Goal: Task Accomplishment & Management: Complete application form

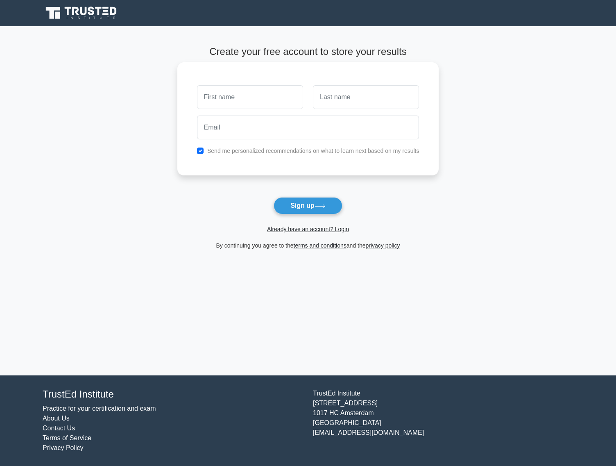
click at [262, 104] on input "text" at bounding box center [250, 97] width 106 height 24
type input "a"
click at [352, 97] on input "text" at bounding box center [366, 97] width 106 height 24
type input "a"
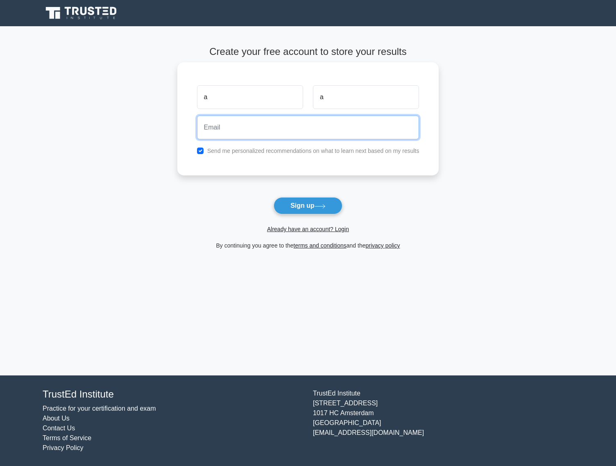
click at [266, 135] on input "email" at bounding box center [308, 128] width 222 height 24
type input "[EMAIL_ADDRESS][DOMAIN_NAME]"
click at [274, 197] on button "Sign up" at bounding box center [308, 205] width 69 height 17
